Goal: Task Accomplishment & Management: Manage account settings

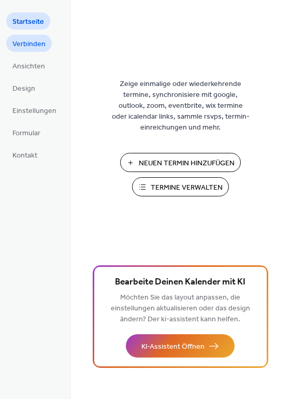
click at [44, 41] on span "Verbinden" at bounding box center [28, 44] width 33 height 11
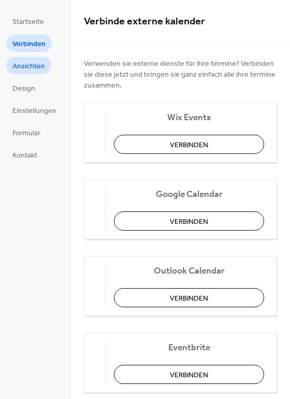
click at [37, 69] on span "Ansichten" at bounding box center [28, 66] width 33 height 11
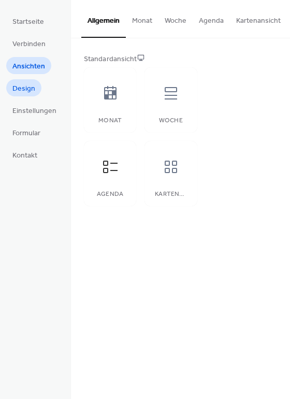
click at [21, 91] on span "Design" at bounding box center [23, 88] width 23 height 11
